Goal: Contribute content

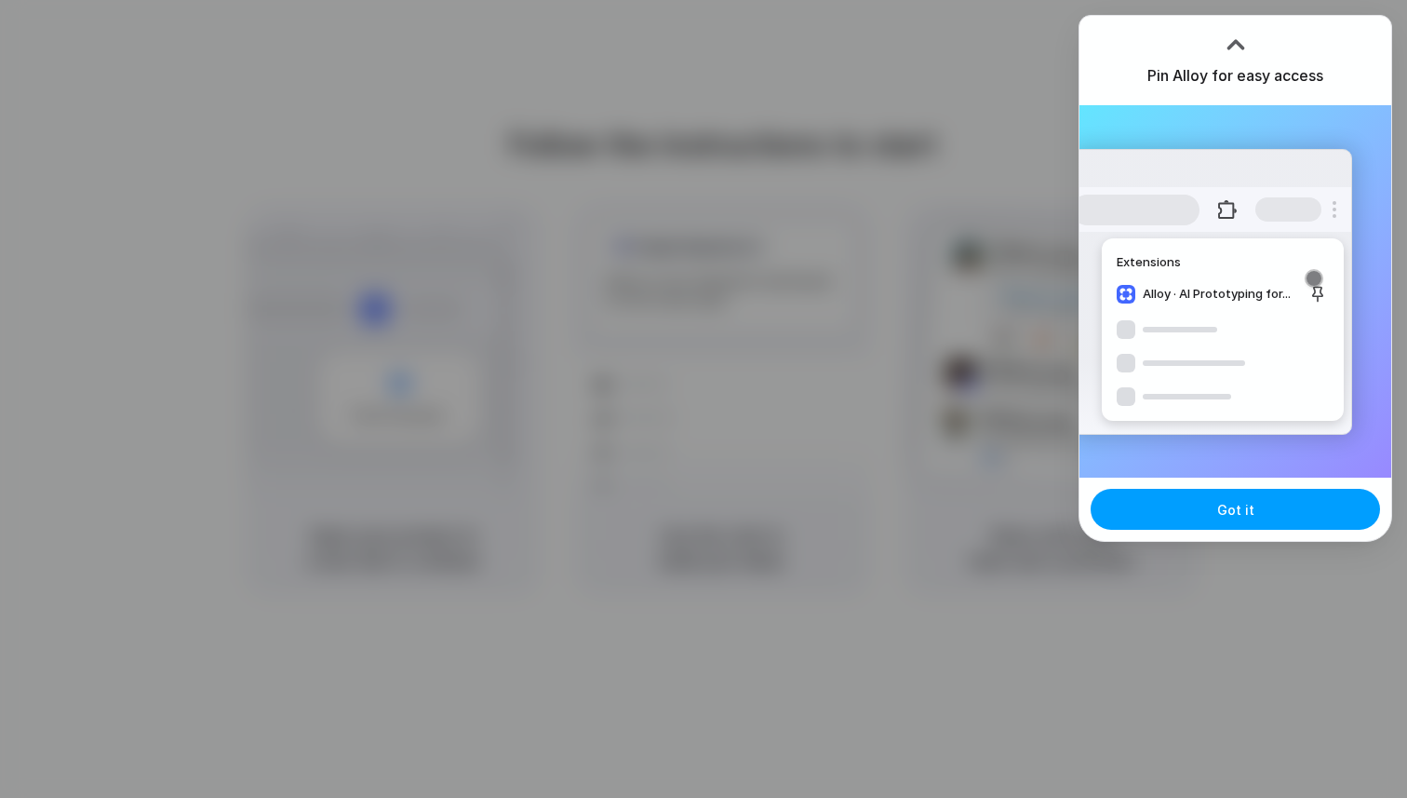
click at [1218, 513] on span "Got it" at bounding box center [1235, 510] width 37 height 20
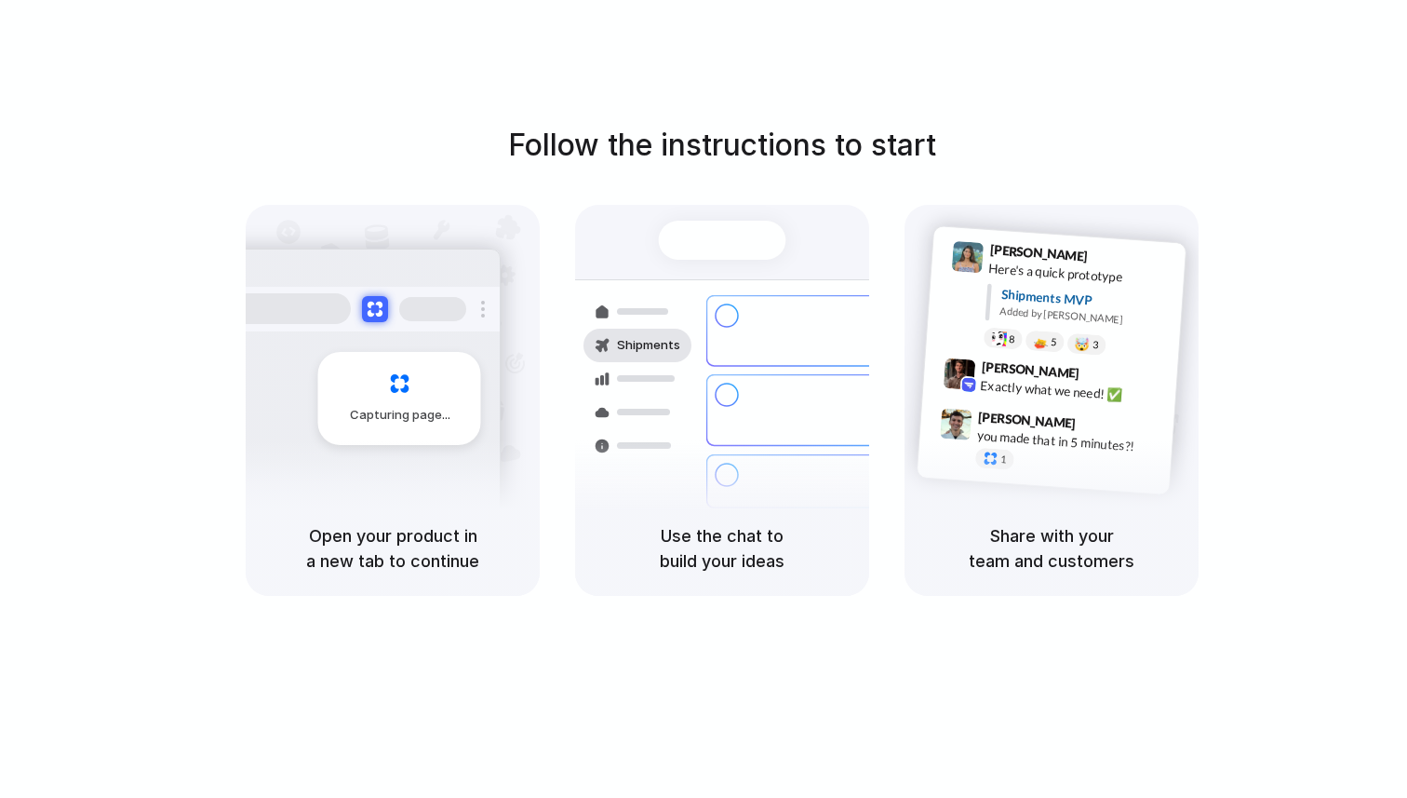
click at [416, 400] on div "Capturing page" at bounding box center [399, 398] width 163 height 93
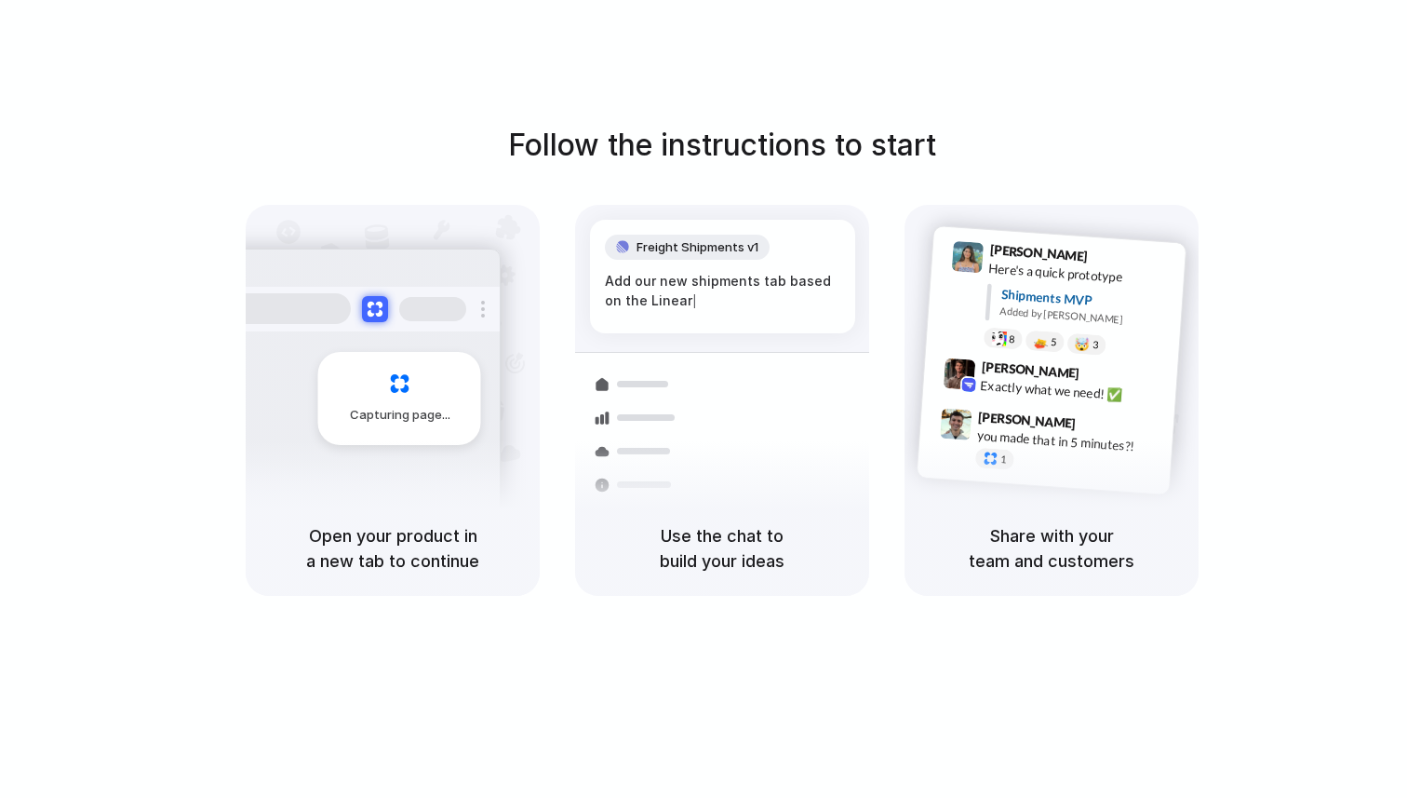
click at [354, 455] on div "Capturing page" at bounding box center [360, 391] width 281 height 286
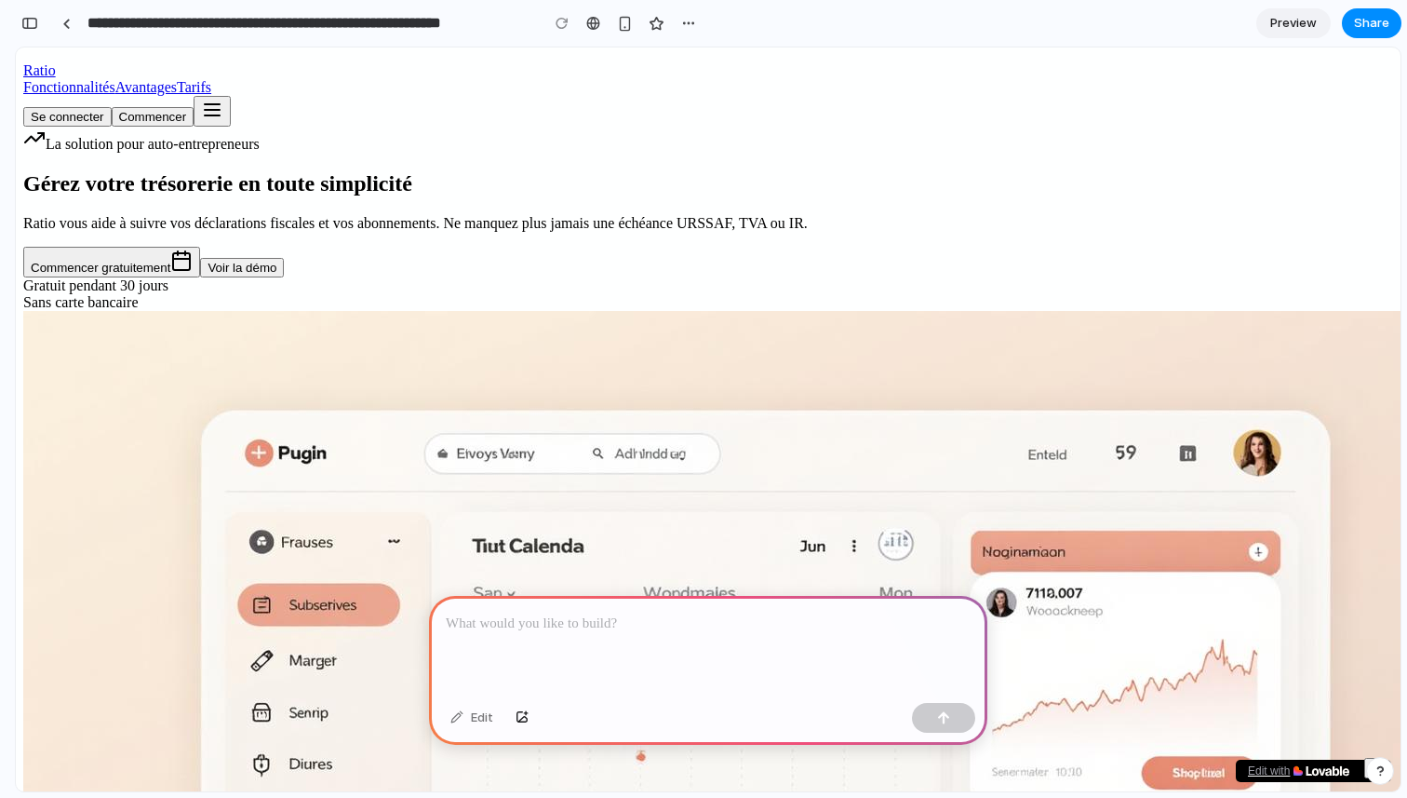
click at [540, 232] on p "Ratio vous aide à suivre vos déclarations fiscales et vos abonnements. Ne manqu…" at bounding box center [708, 223] width 1370 height 17
click at [689, 20] on div "button" at bounding box center [688, 23] width 15 height 15
click at [689, 20] on div "Duplicate Delete" at bounding box center [703, 399] width 1407 height 798
click at [551, 606] on div at bounding box center [708, 646] width 558 height 100
click at [696, 629] on p at bounding box center [708, 623] width 525 height 22
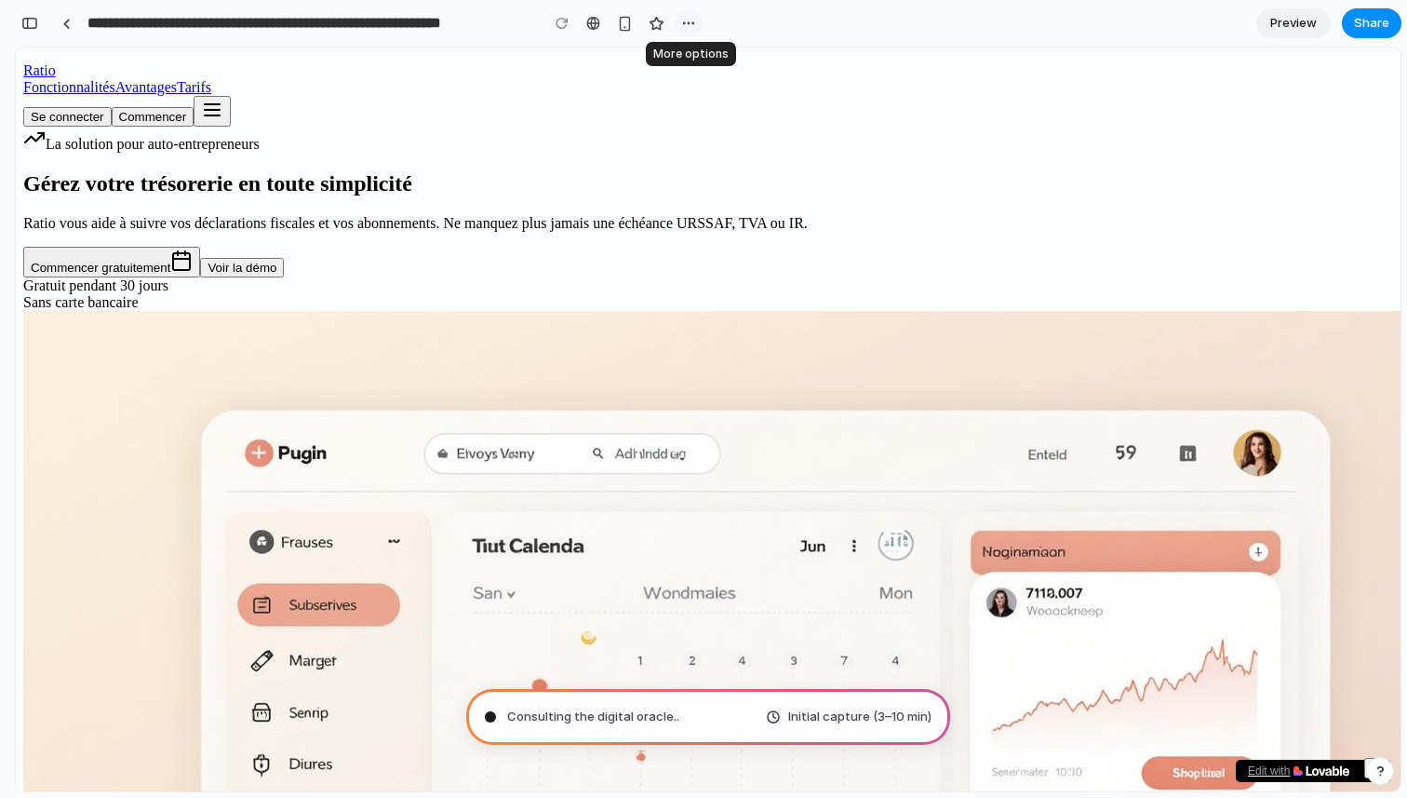
click at [683, 28] on div "button" at bounding box center [688, 23] width 15 height 15
click at [688, 25] on div "Duplicate Delete" at bounding box center [703, 399] width 1407 height 798
click at [112, 107] on button "Se connecter" at bounding box center [67, 117] width 88 height 20
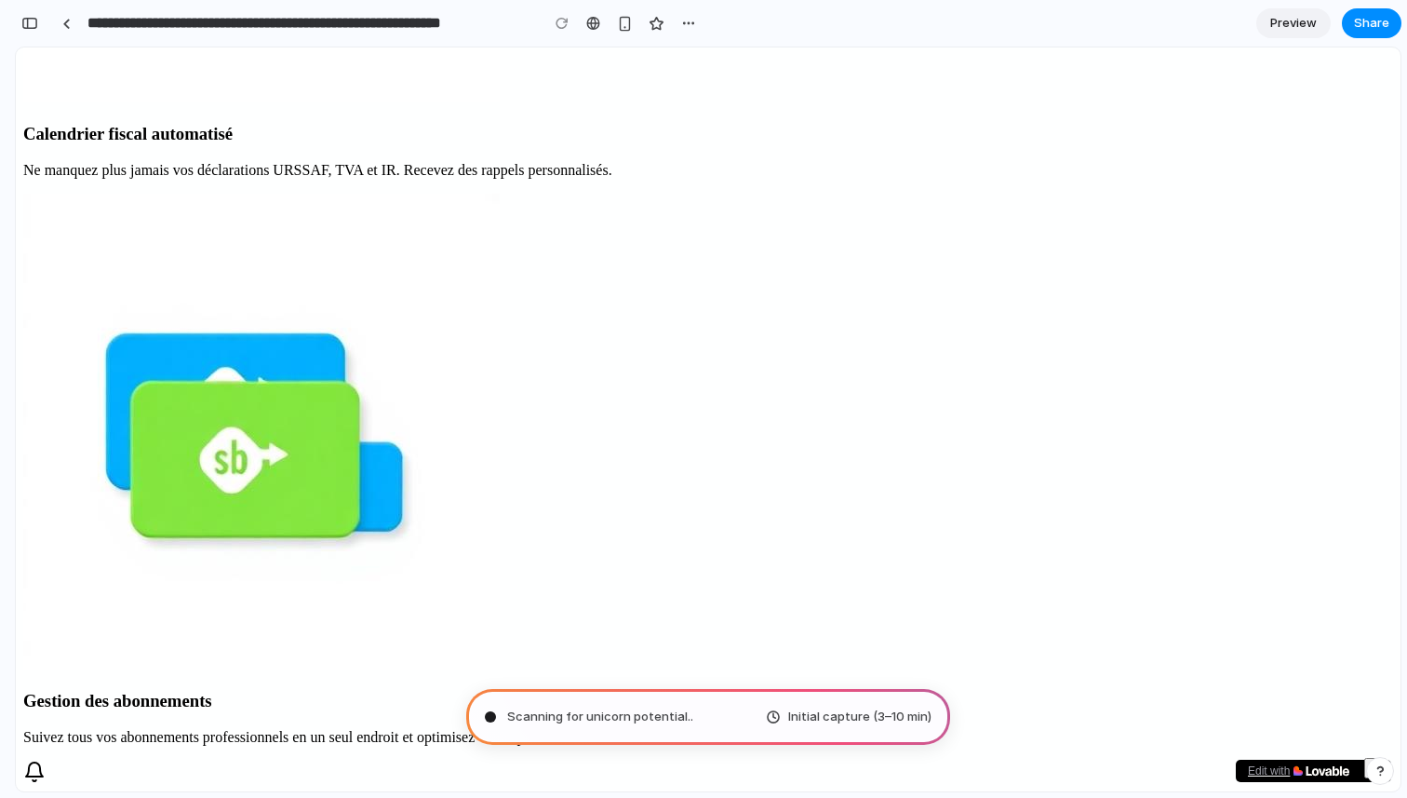
scroll to position [1420, 0]
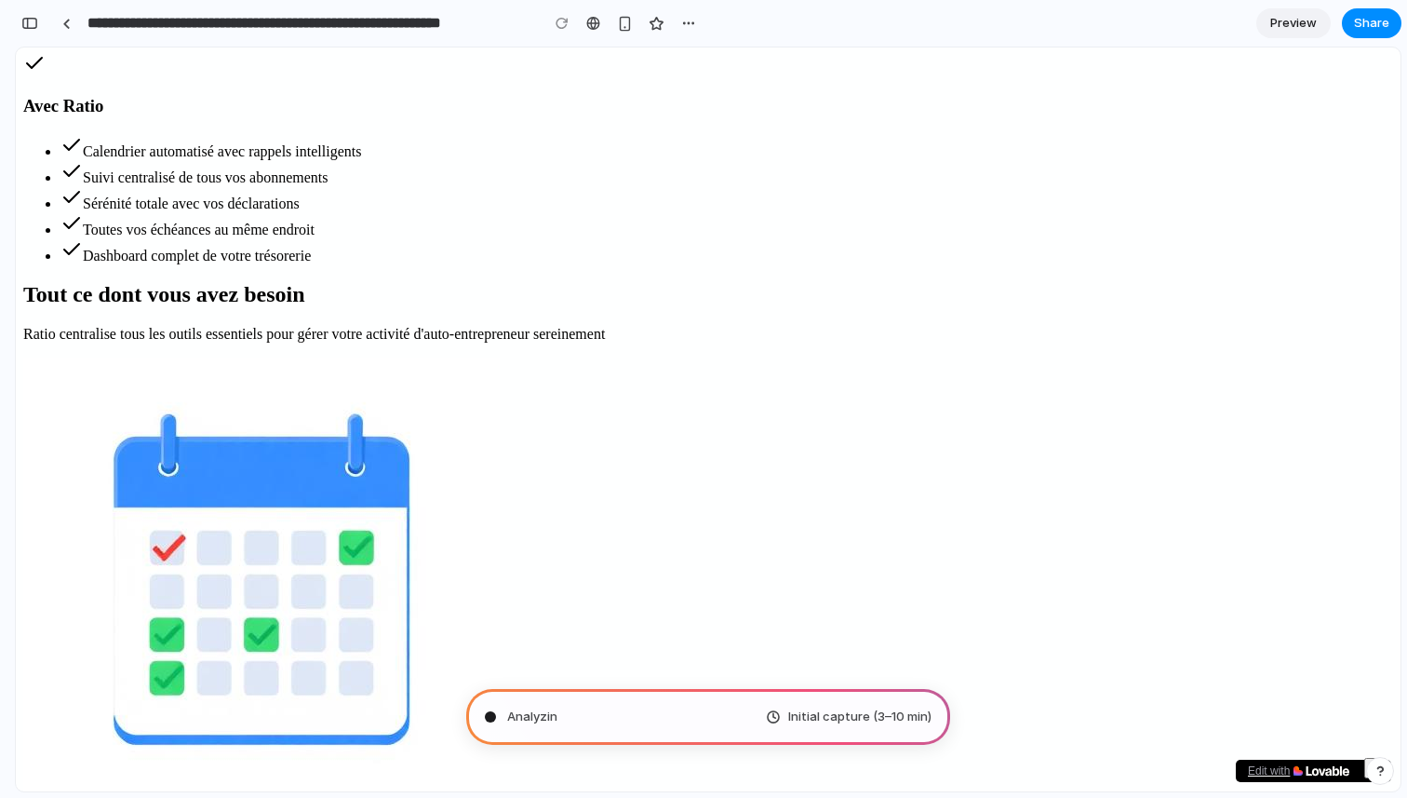
type input "**********"
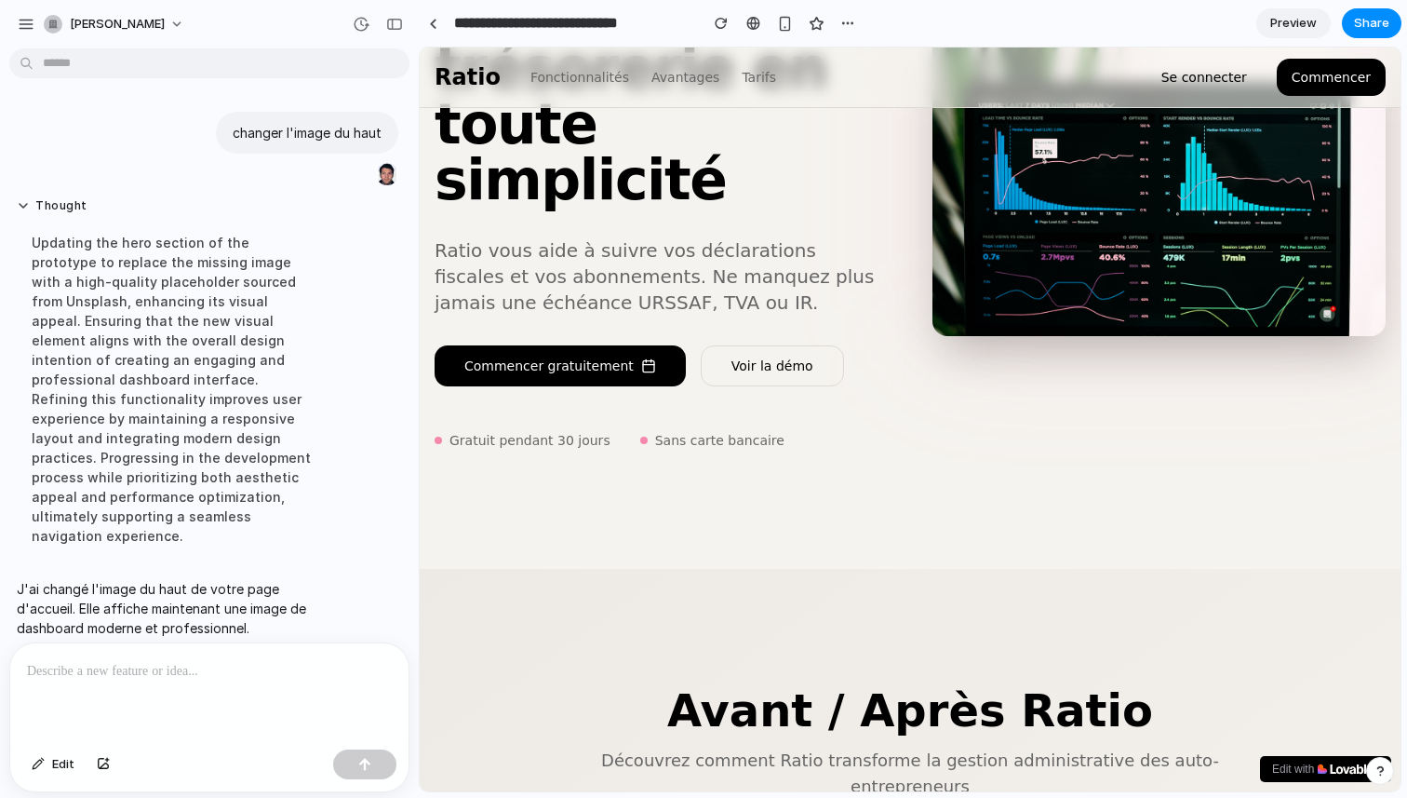
scroll to position [0, 0]
